Goal: Task Accomplishment & Management: Manage account settings

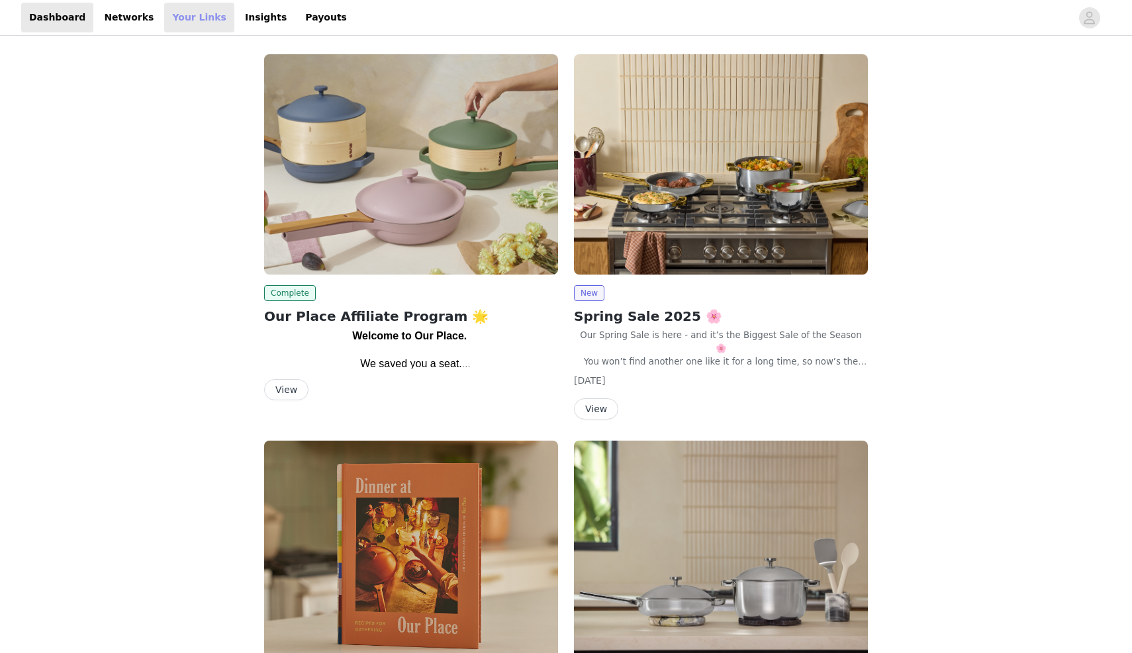
click at [182, 21] on link "Your Links" at bounding box center [199, 18] width 70 height 30
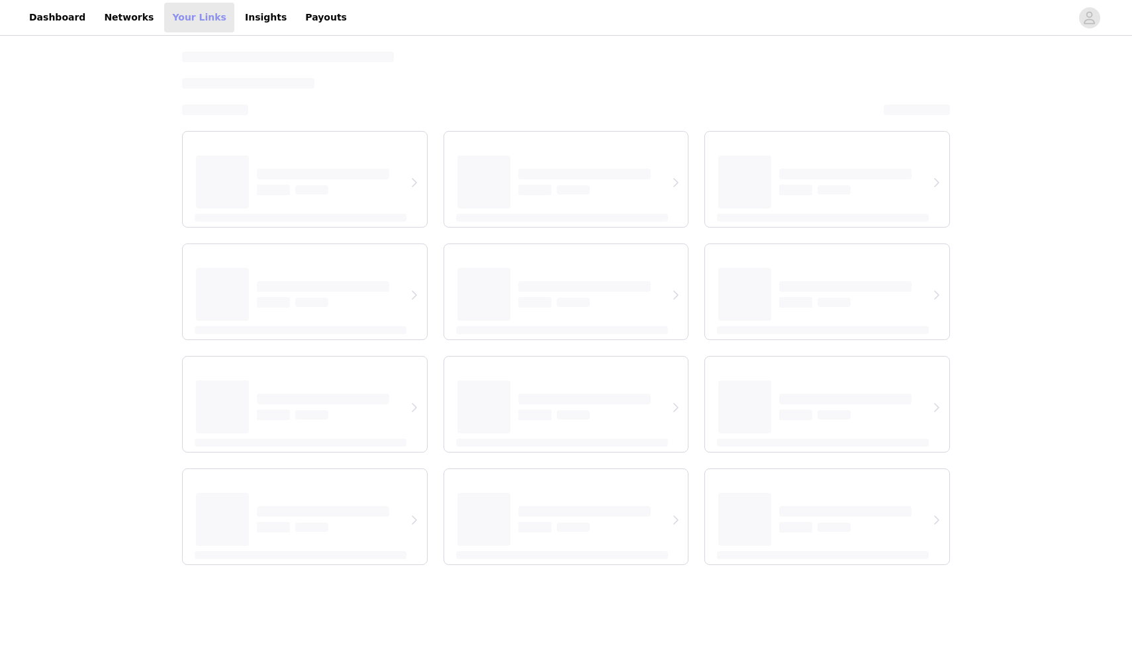
select select "12"
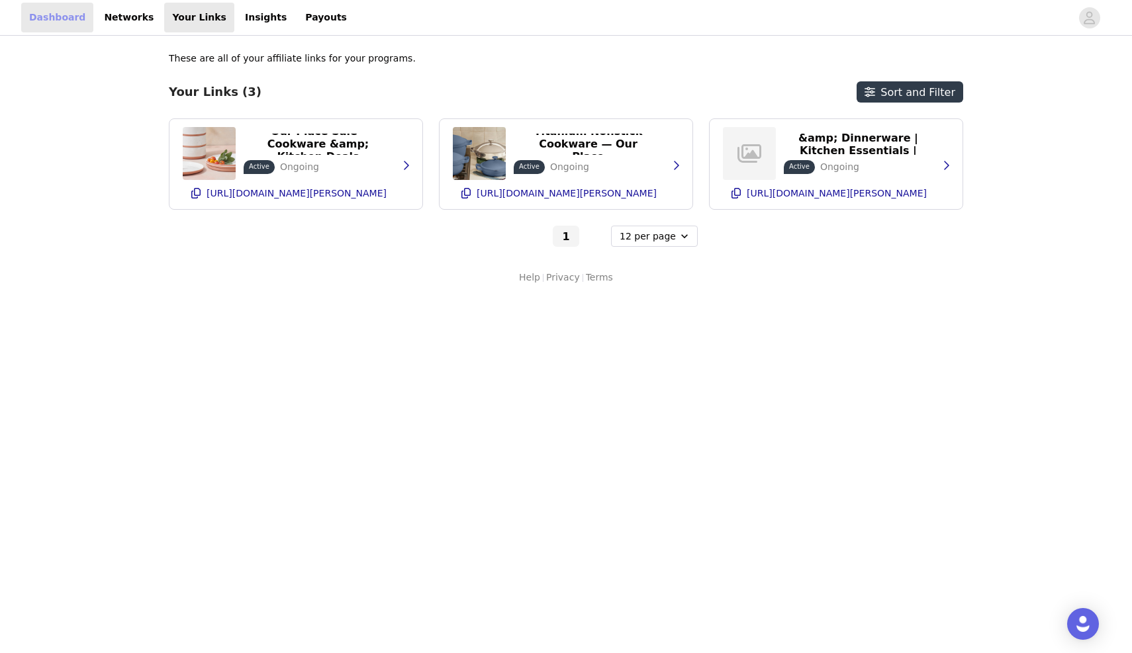
click at [50, 9] on link "Dashboard" at bounding box center [57, 18] width 72 height 30
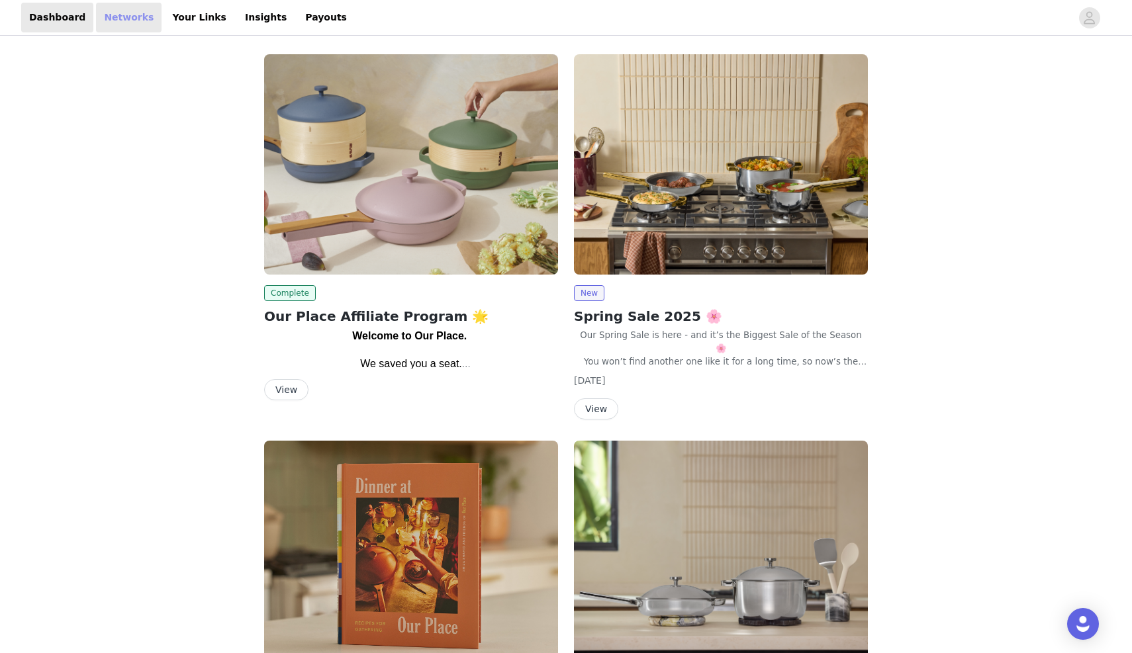
click at [126, 20] on link "Networks" at bounding box center [129, 18] width 66 height 30
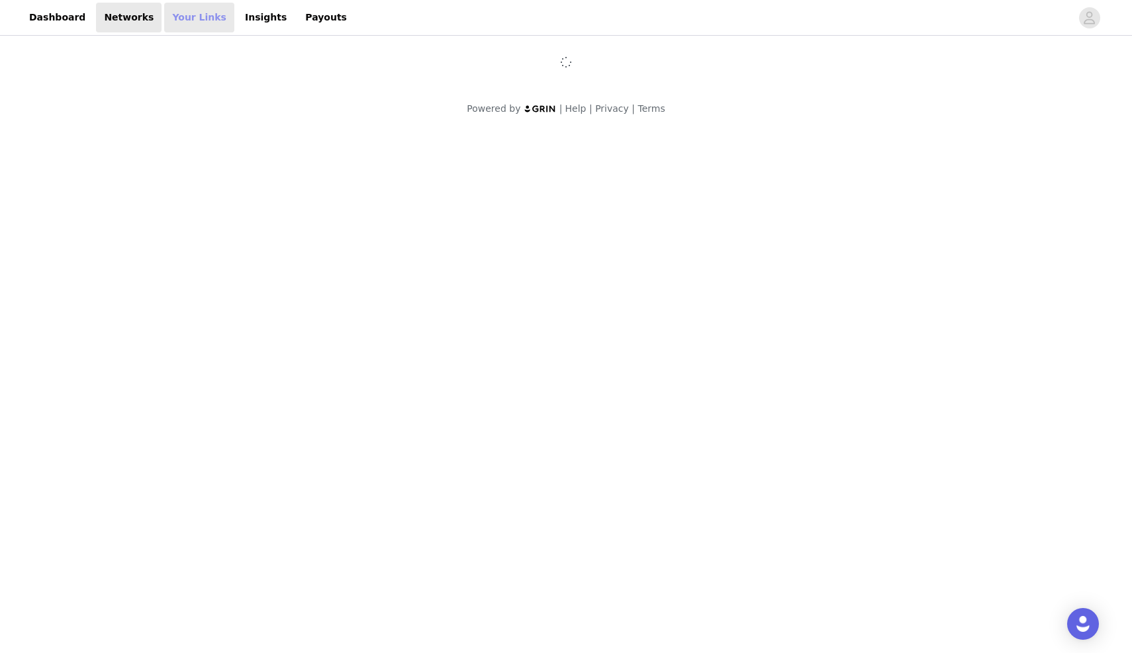
click at [187, 16] on link "Your Links" at bounding box center [199, 18] width 70 height 30
select select "12"
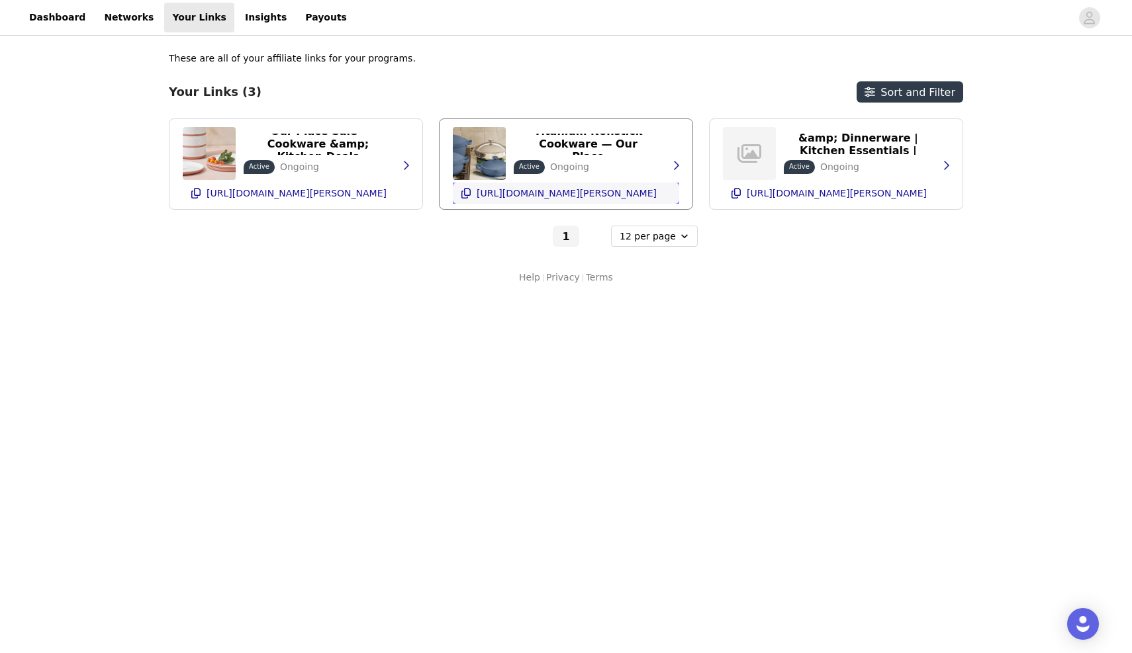
click at [559, 195] on p "[URL][DOMAIN_NAME][PERSON_NAME]" at bounding box center [567, 193] width 180 height 11
click at [261, 193] on p "[URL][DOMAIN_NAME][PERSON_NAME]" at bounding box center [296, 193] width 180 height 11
click at [287, 192] on p "[URL][DOMAIN_NAME][PERSON_NAME]" at bounding box center [296, 193] width 180 height 11
click at [574, 194] on p "[URL][DOMAIN_NAME][PERSON_NAME]" at bounding box center [567, 193] width 180 height 11
click at [548, 191] on p "[URL][DOMAIN_NAME][PERSON_NAME]" at bounding box center [567, 193] width 180 height 11
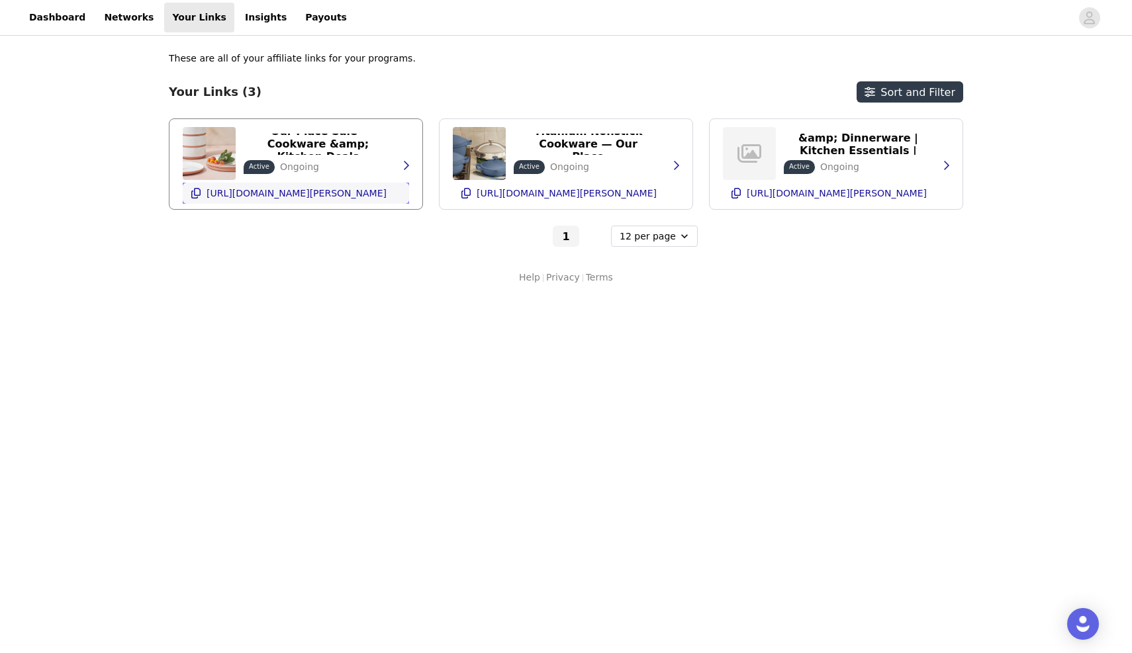
click at [295, 191] on p "[URL][DOMAIN_NAME][PERSON_NAME]" at bounding box center [296, 193] width 180 height 11
click at [316, 199] on ul "[URL][DOMAIN_NAME][PERSON_NAME]" at bounding box center [296, 193] width 185 height 16
click at [313, 194] on p "[URL][DOMAIN_NAME][PERSON_NAME]" at bounding box center [296, 193] width 180 height 11
